Goal: Task Accomplishment & Management: Manage account settings

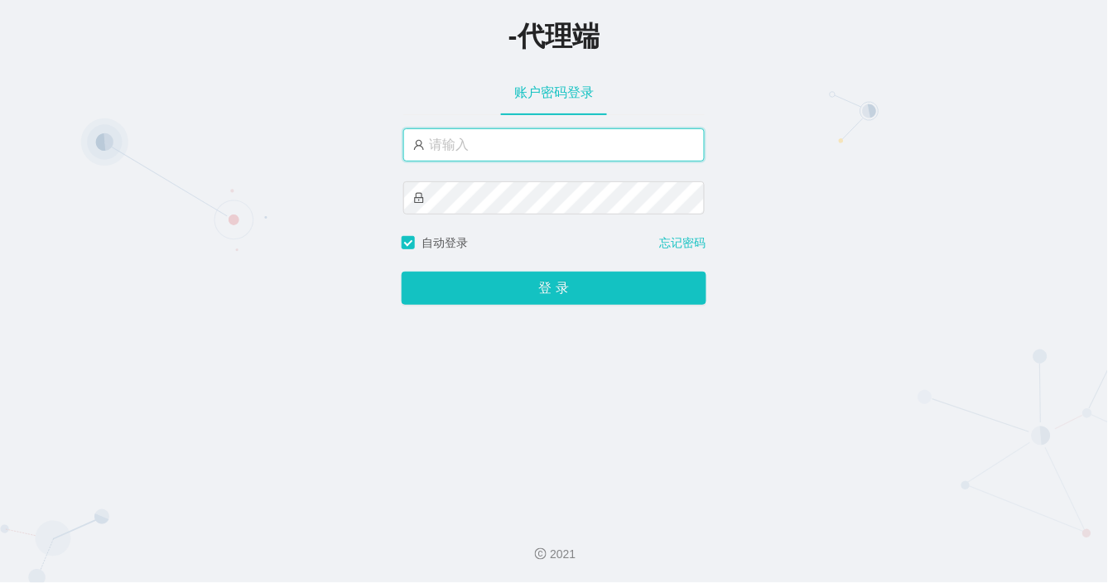
click at [517, 139] on input "text" at bounding box center [554, 144] width 302 height 33
click at [520, 147] on input "text" at bounding box center [554, 144] width 302 height 33
paste input "abin666"
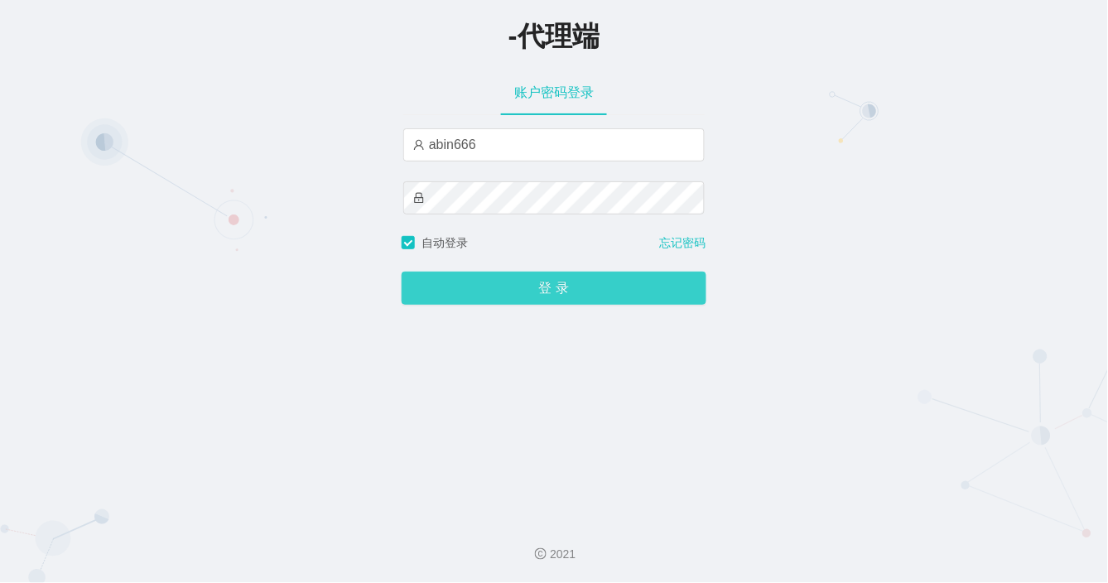
click at [565, 284] on button "登 录" at bounding box center [554, 288] width 305 height 33
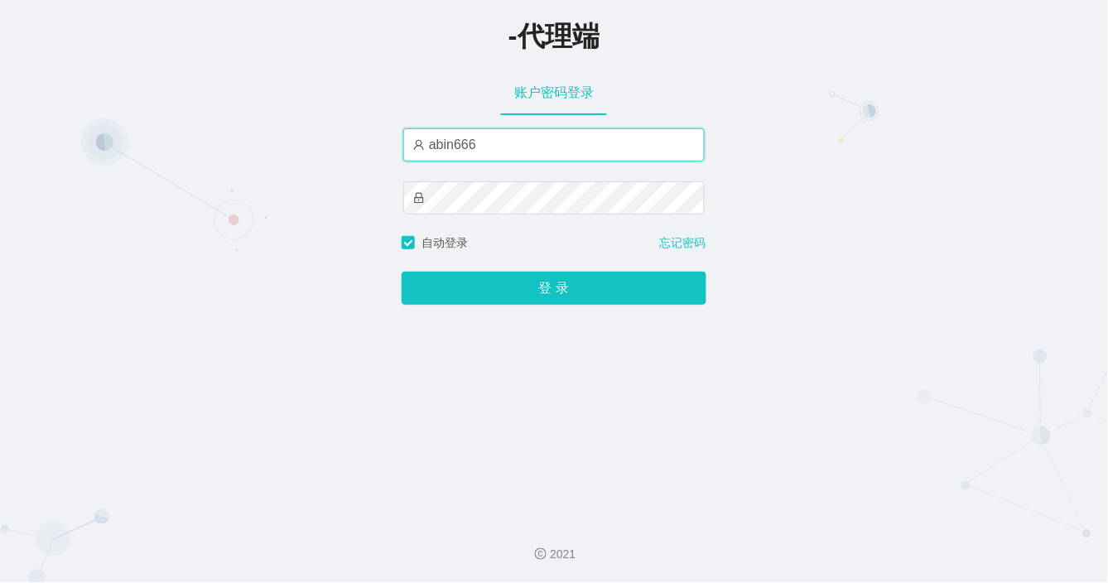
click at [423, 149] on input "abin666" at bounding box center [554, 144] width 302 height 33
click at [498, 146] on input "abin666" at bounding box center [554, 144] width 302 height 33
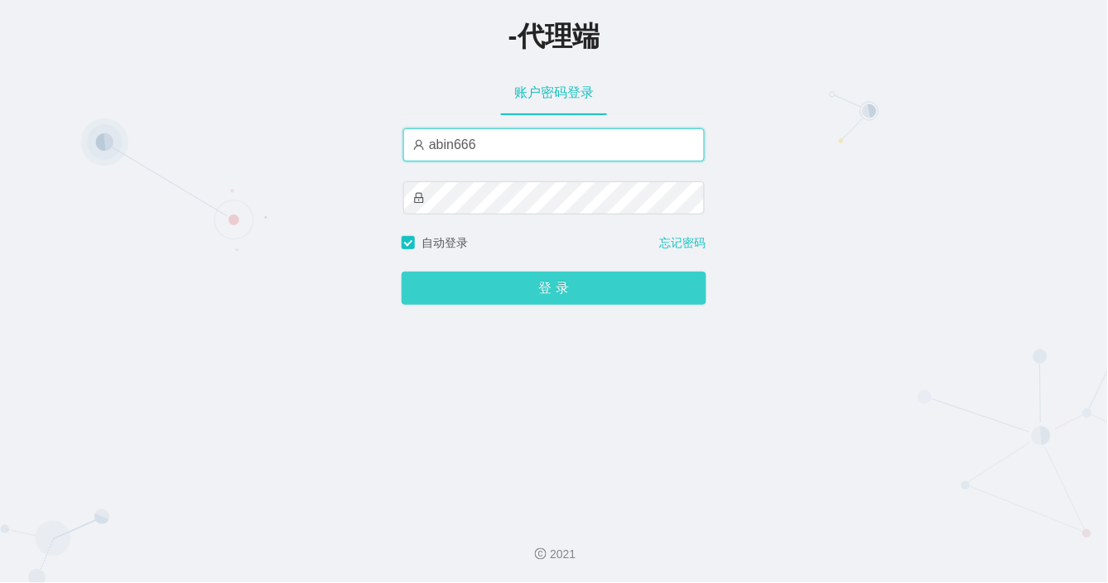
type input "abin666"
click at [534, 288] on button "登 录" at bounding box center [554, 288] width 305 height 33
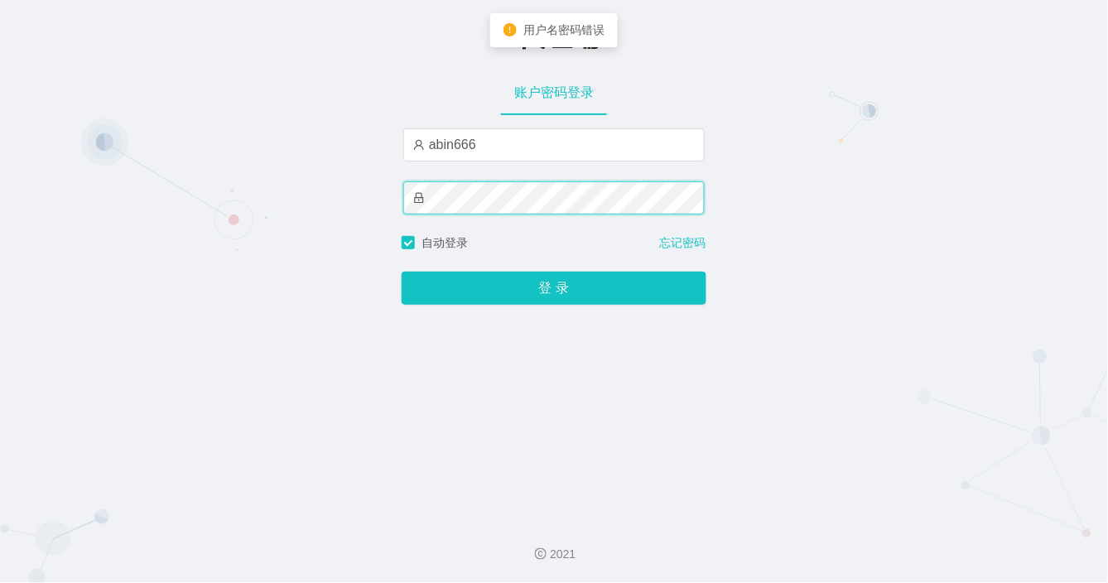
click at [378, 191] on div "-代理端 账户密码登录 abin666 自动登录 忘记密码 登 录" at bounding box center [554, 253] width 1108 height 506
click at [402, 272] on button "登 录" at bounding box center [554, 288] width 305 height 33
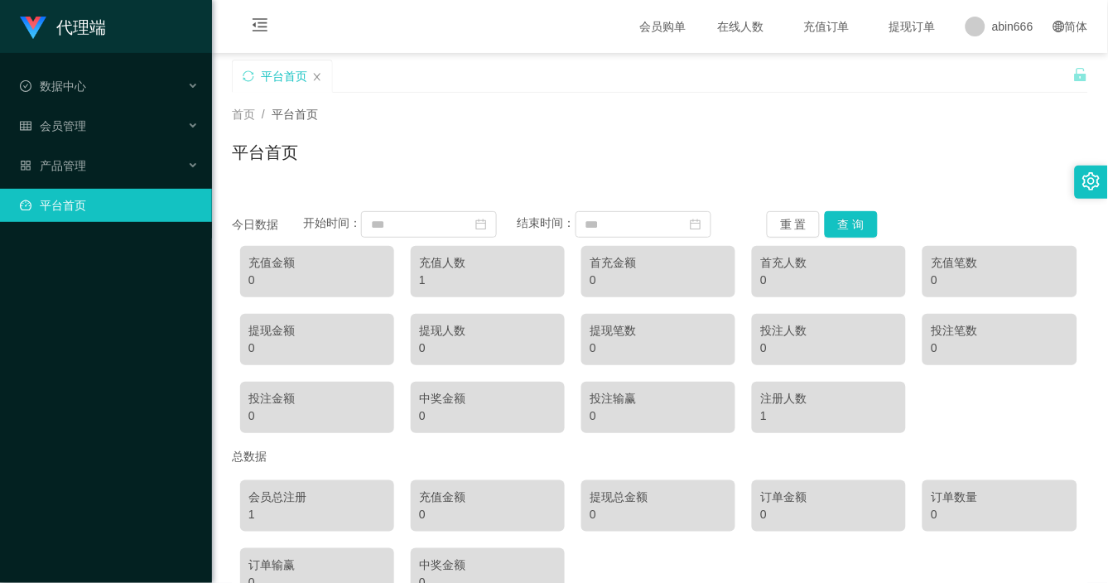
click at [634, 142] on div "平台首页" at bounding box center [660, 159] width 857 height 38
click at [104, 166] on div "产品管理" at bounding box center [106, 165] width 212 height 33
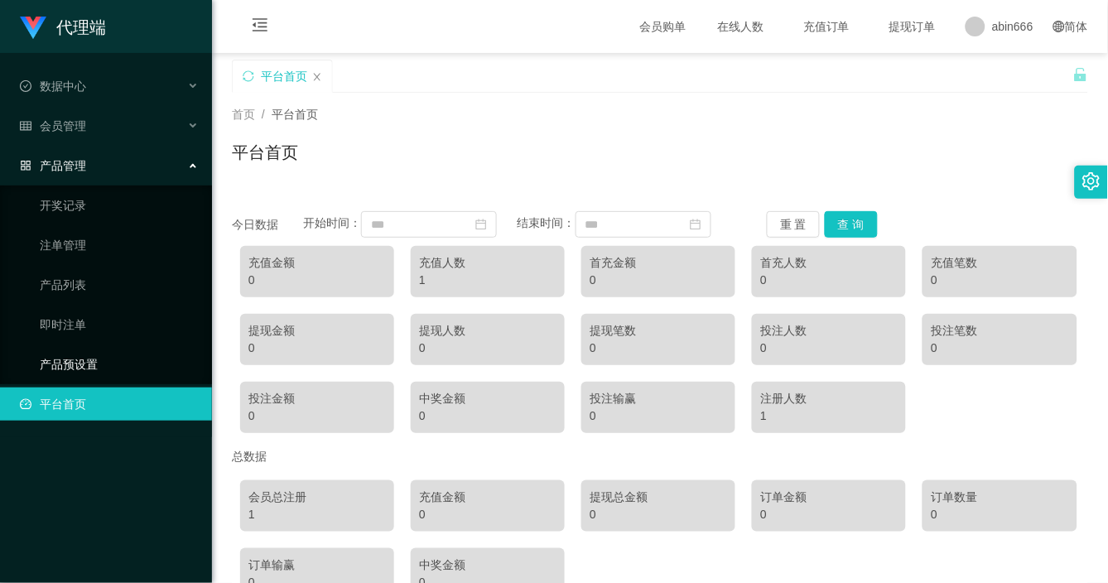
click at [85, 362] on link "产品预设置" at bounding box center [119, 364] width 159 height 33
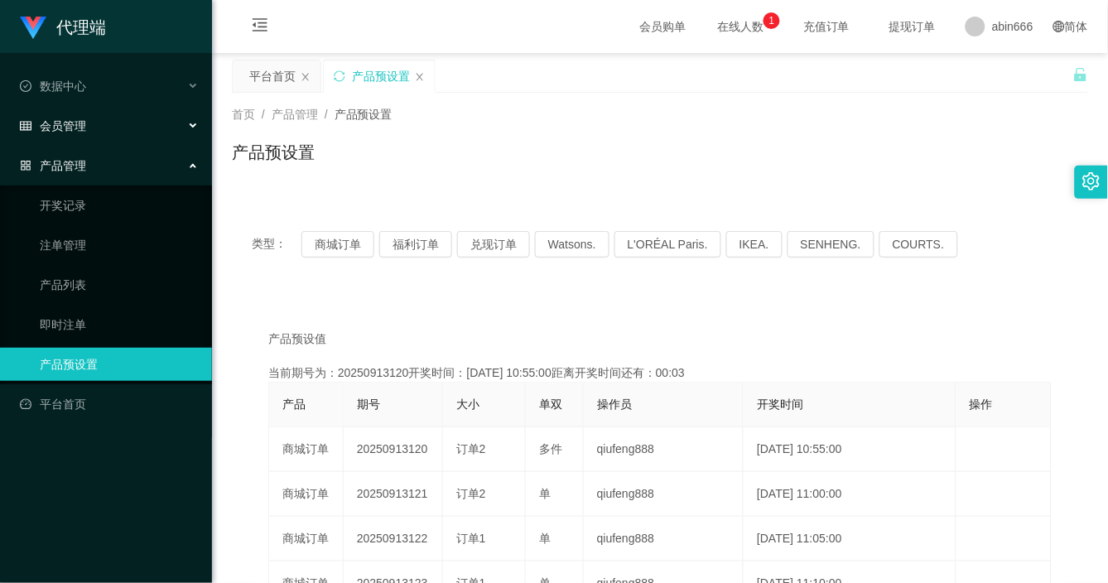
click at [113, 120] on div "会员管理" at bounding box center [106, 125] width 212 height 33
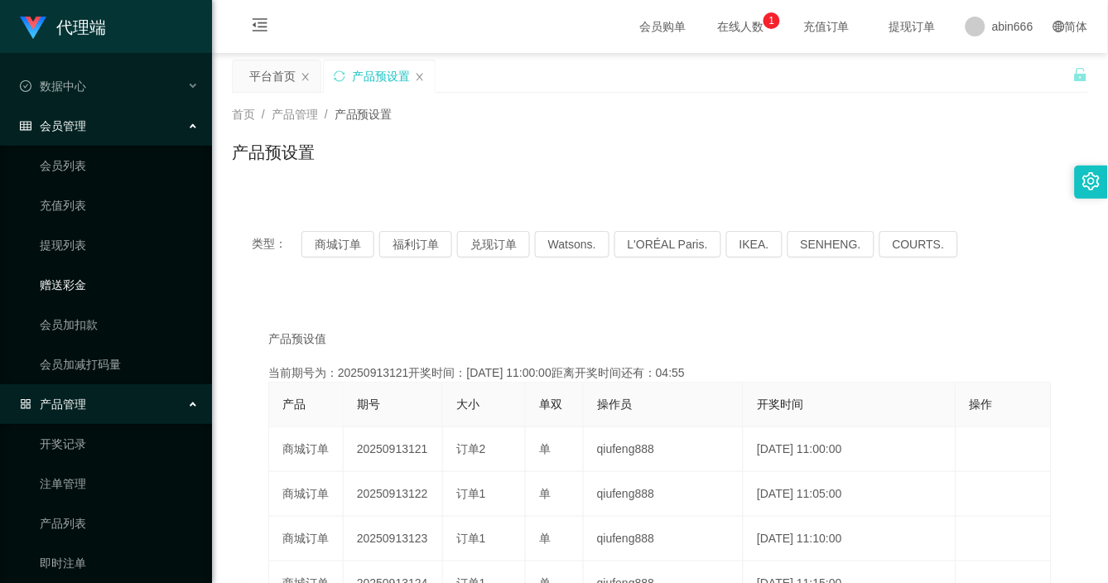
click at [87, 285] on link "赠送彩金" at bounding box center [119, 284] width 159 height 33
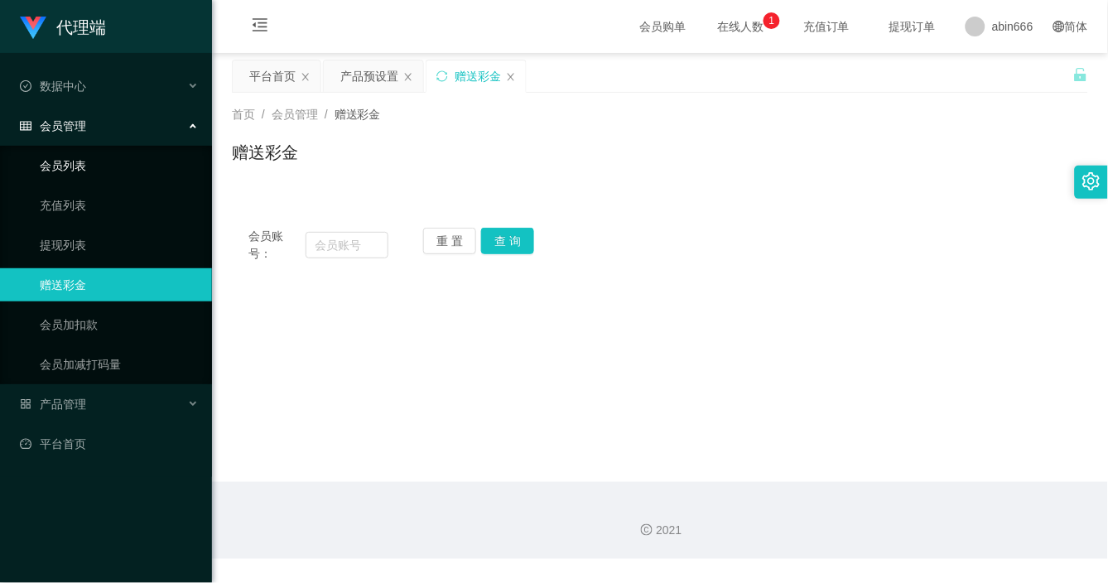
click at [72, 159] on link "会员列表" at bounding box center [119, 165] width 159 height 33
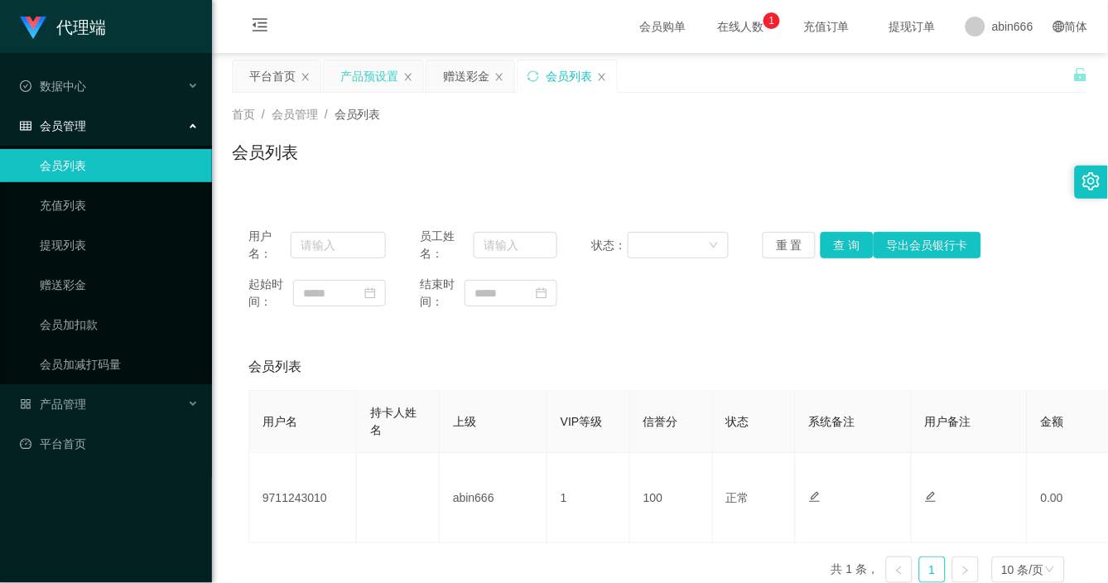
click at [350, 80] on div "产品预设置" at bounding box center [369, 75] width 58 height 31
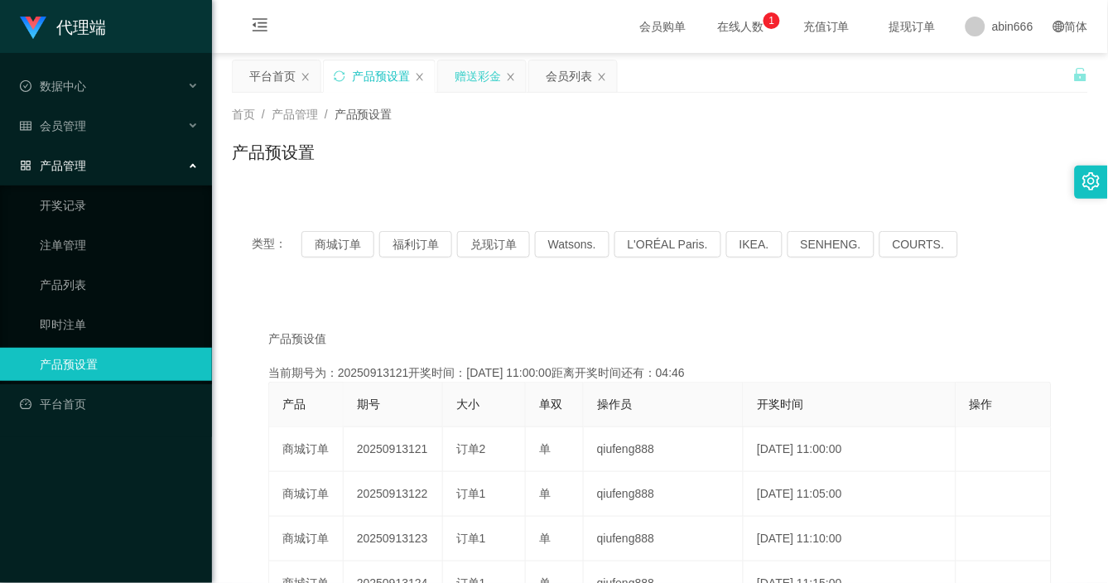
click at [468, 76] on div "赠送彩金" at bounding box center [478, 75] width 46 height 31
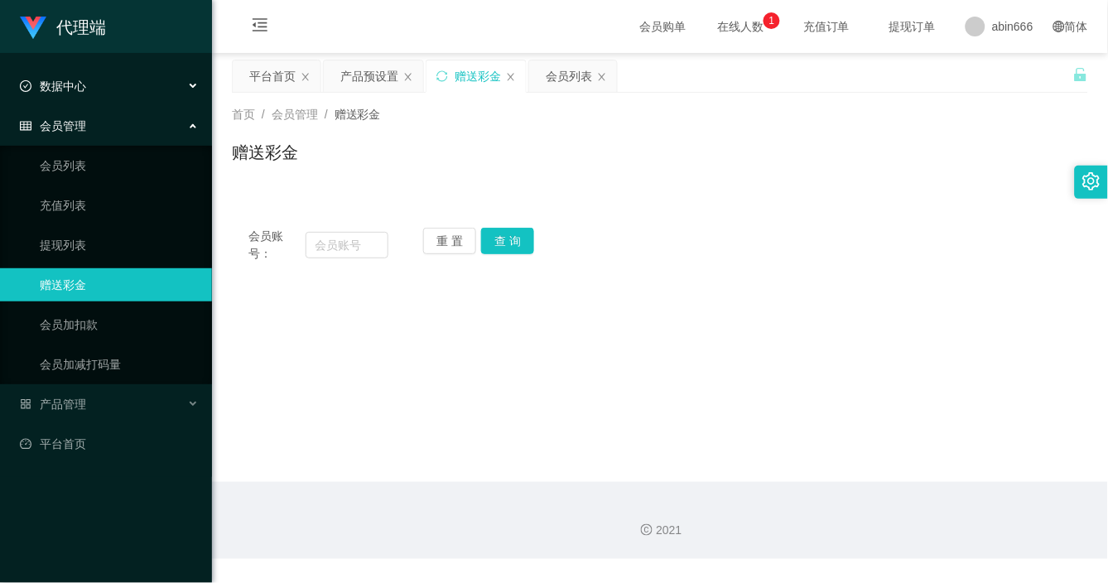
click at [110, 78] on div "数据中心" at bounding box center [106, 86] width 212 height 33
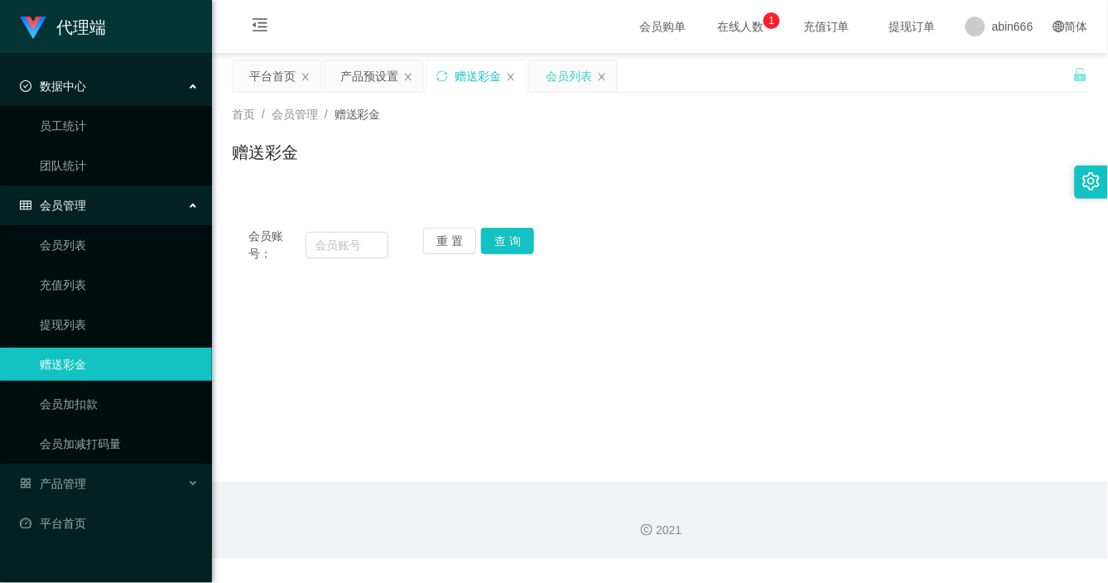
click at [553, 79] on div "会员列表" at bounding box center [569, 75] width 46 height 31
